Goal: Transaction & Acquisition: Purchase product/service

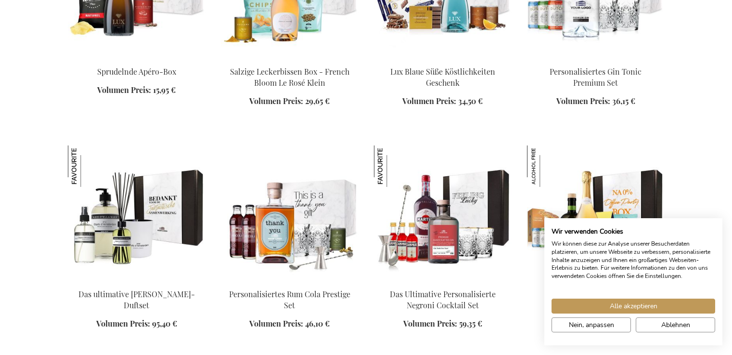
scroll to position [1049, 0]
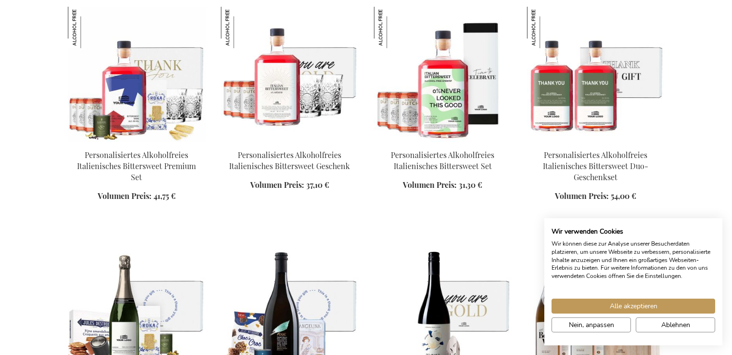
scroll to position [1824, 0]
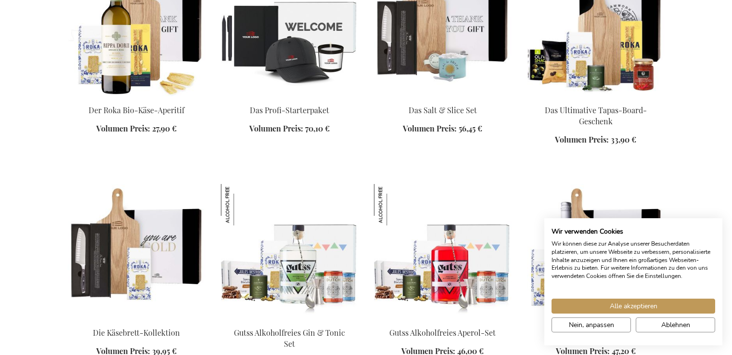
scroll to position [1957, 0]
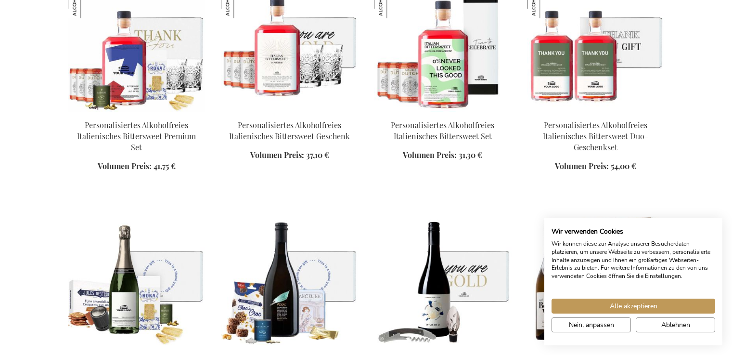
scroll to position [1359, 0]
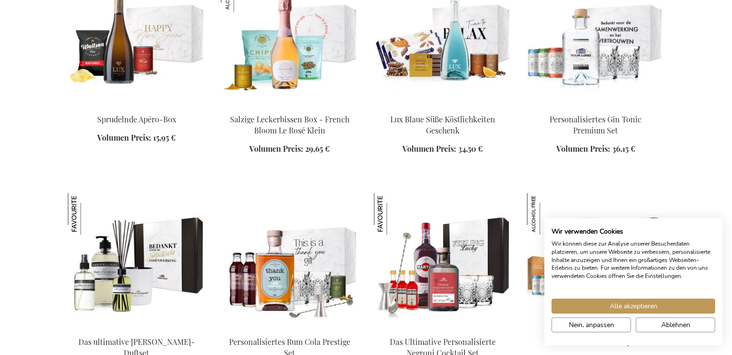
scroll to position [991, 0]
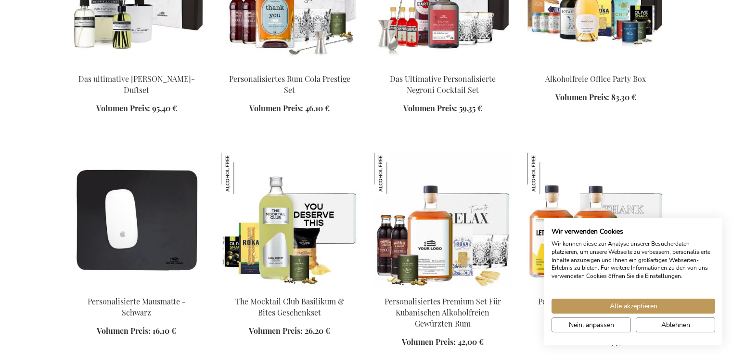
scroll to position [1190, 0]
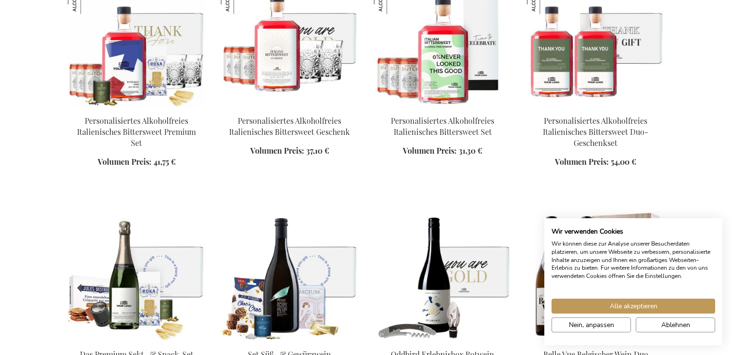
scroll to position [1800, 0]
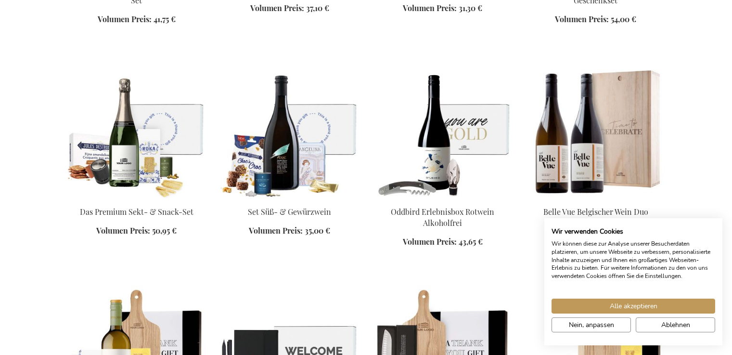
scroll to position [1985, 0]
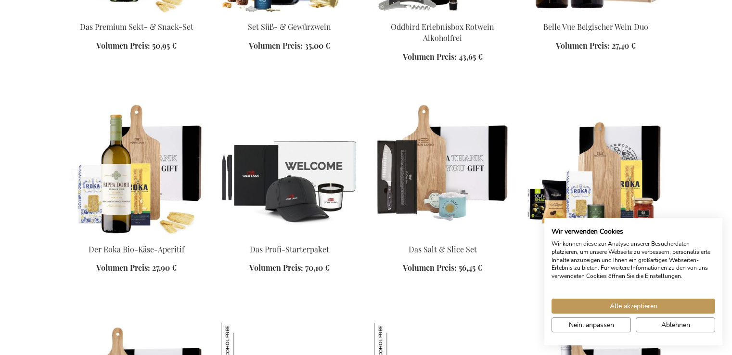
click at [147, 274] on div "In den Warenkorb" at bounding box center [137, 279] width 138 height 10
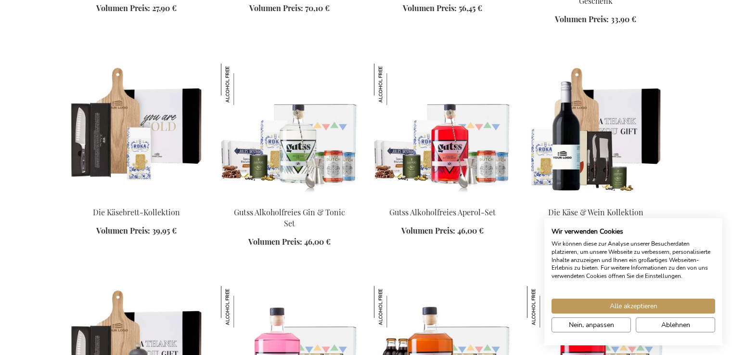
scroll to position [2463, 0]
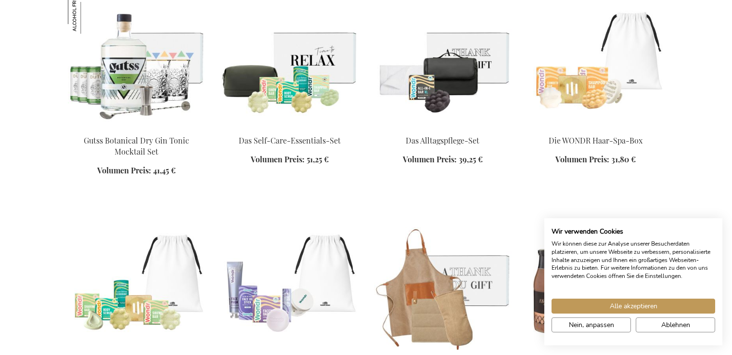
scroll to position [3008, 0]
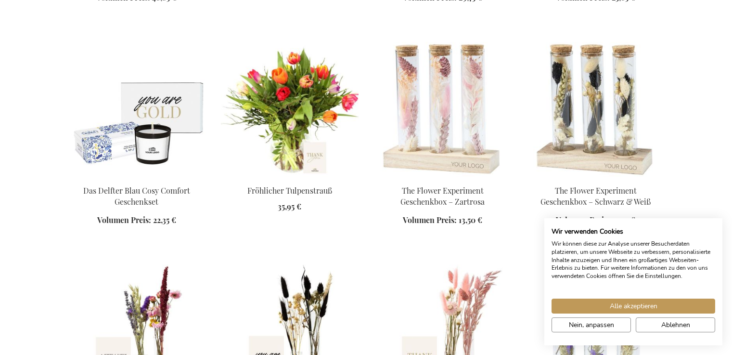
scroll to position [3737, 0]
